Goal: Task Accomplishment & Management: Manage account settings

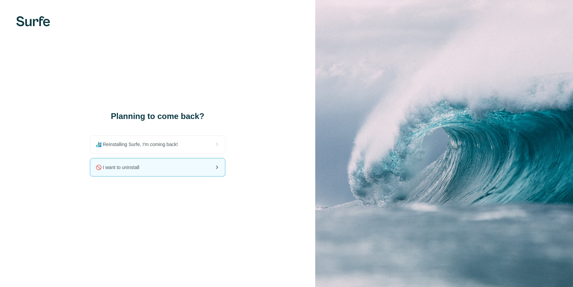
click at [201, 172] on div "🚫 I want to uninstall" at bounding box center [157, 168] width 135 height 18
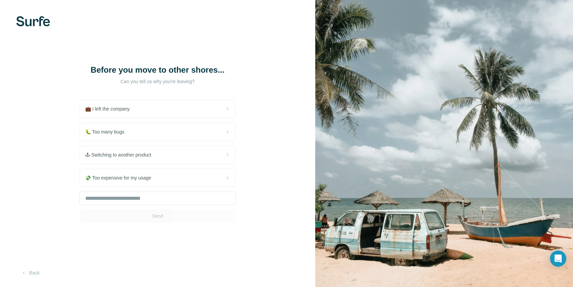
click at [192, 188] on div "💼 I left the company 🐛 Too many bugs 🕹 Switching to another product 💸 Too expen…" at bounding box center [157, 161] width 156 height 123
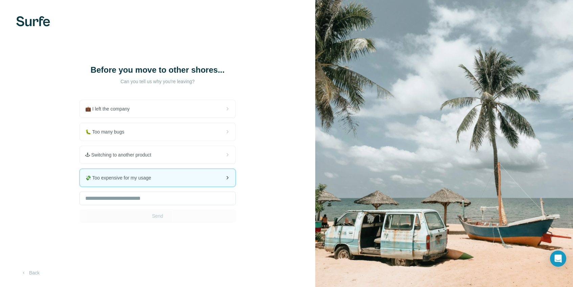
click at [192, 183] on div "💸 Too expensive for my usage" at bounding box center [158, 178] width 156 height 18
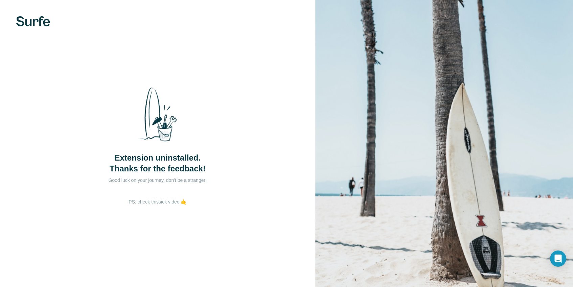
drag, startPoint x: 218, startPoint y: 198, endPoint x: 212, endPoint y: 188, distance: 11.5
click at [218, 198] on div "Extension uninstalled. Thanks for the feedback! Good luck on your journey, don'…" at bounding box center [157, 140] width 135 height 117
click at [41, 25] on img at bounding box center [33, 21] width 34 height 10
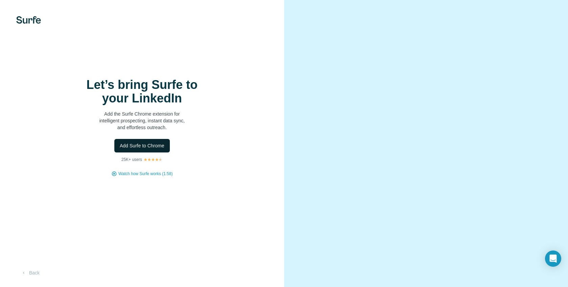
click at [154, 149] on span "Add Surfe to Chrome" at bounding box center [142, 145] width 45 height 7
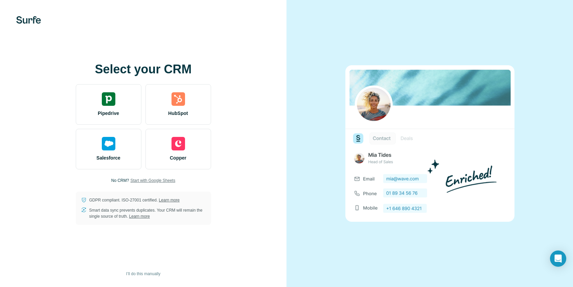
click at [146, 180] on span "Start with Google Sheets" at bounding box center [152, 181] width 45 height 6
